Goal: Information Seeking & Learning: Learn about a topic

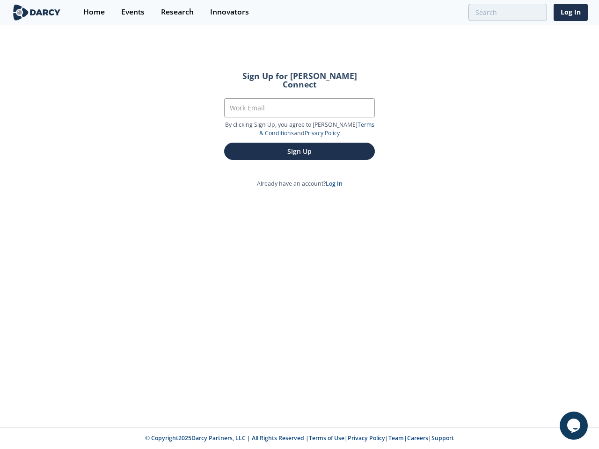
click at [299, 224] on div "Sign Up for [PERSON_NAME] Connect Work Email By clicking Sign Up, you agree to …" at bounding box center [299, 226] width 599 height 401
click at [573, 426] on icon "$i18n('chat', 'chat_widget')" at bounding box center [573, 426] width 13 height 14
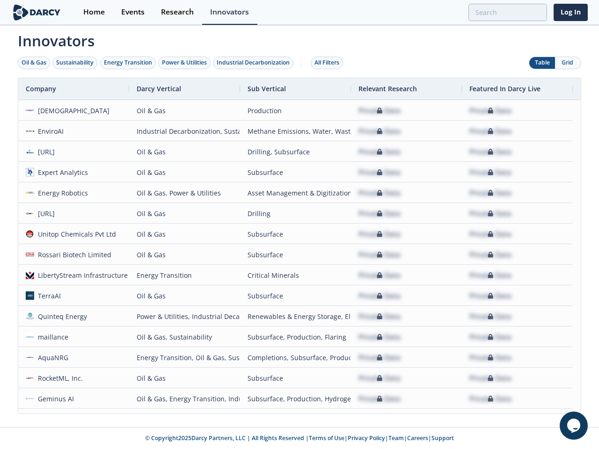
click at [34, 63] on div "Oil & Gas" at bounding box center [34, 62] width 25 height 8
click at [75, 63] on div "Sustainability" at bounding box center [74, 62] width 37 height 8
click at [128, 63] on div "Energy Transition" at bounding box center [128, 62] width 48 height 8
click at [185, 63] on div "Power & Utilities" at bounding box center [184, 62] width 45 height 8
